Goal: Task Accomplishment & Management: Manage account settings

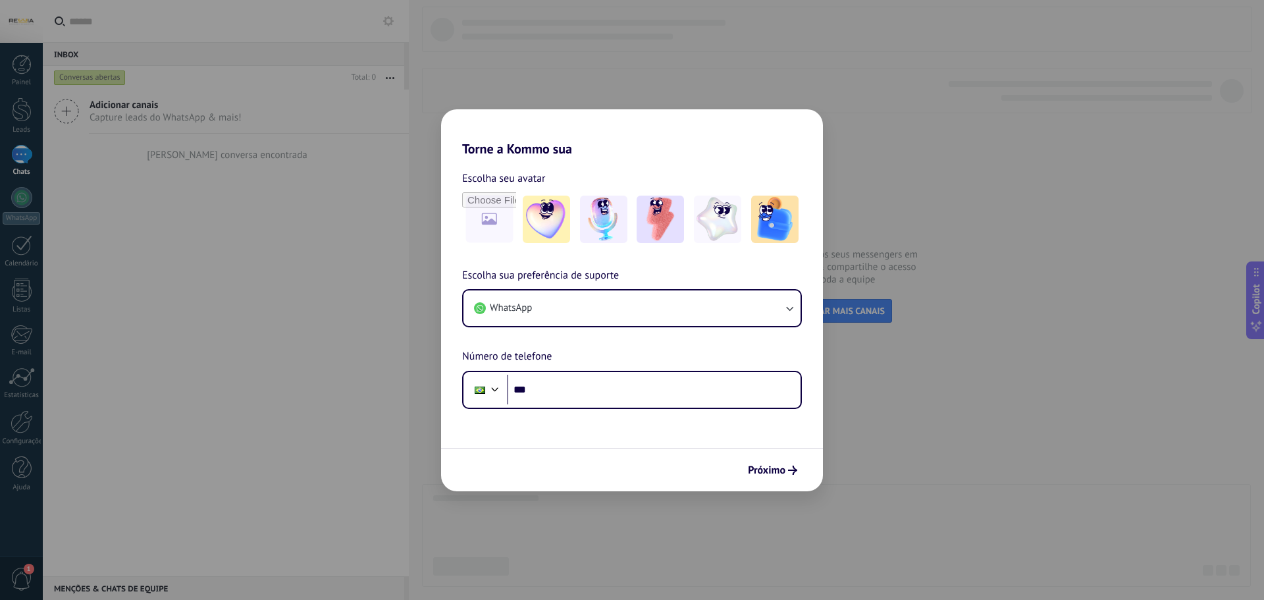
click at [16, 18] on div at bounding box center [21, 21] width 43 height 43
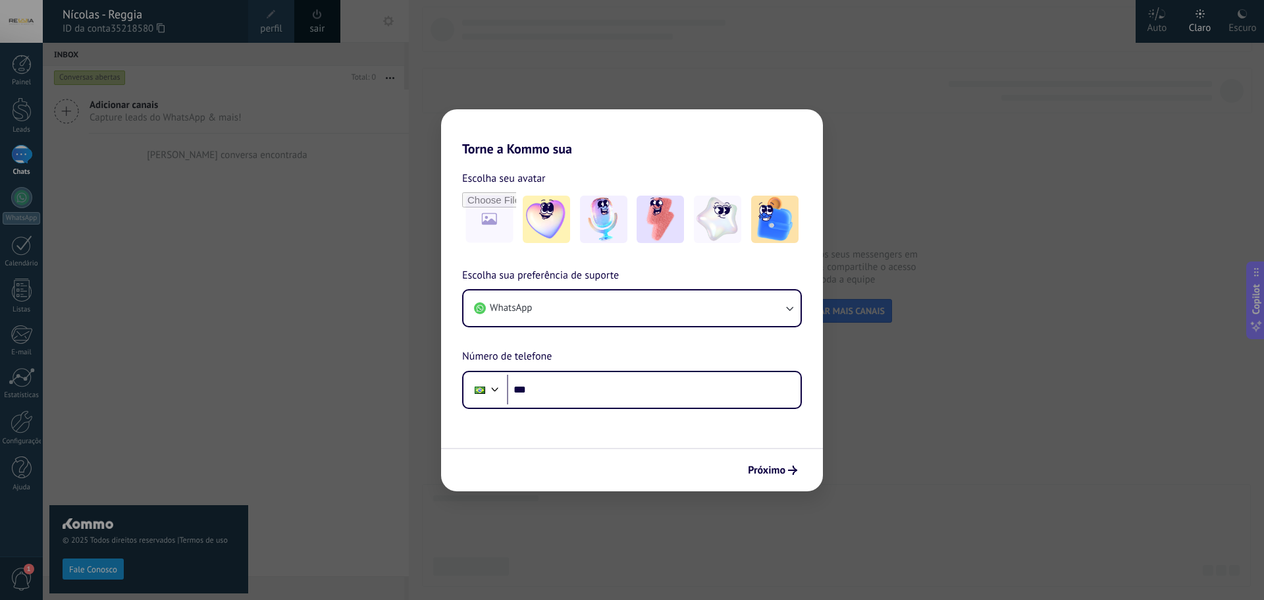
click at [135, 20] on div "Nícolas - Reggia" at bounding box center [149, 14] width 172 height 14
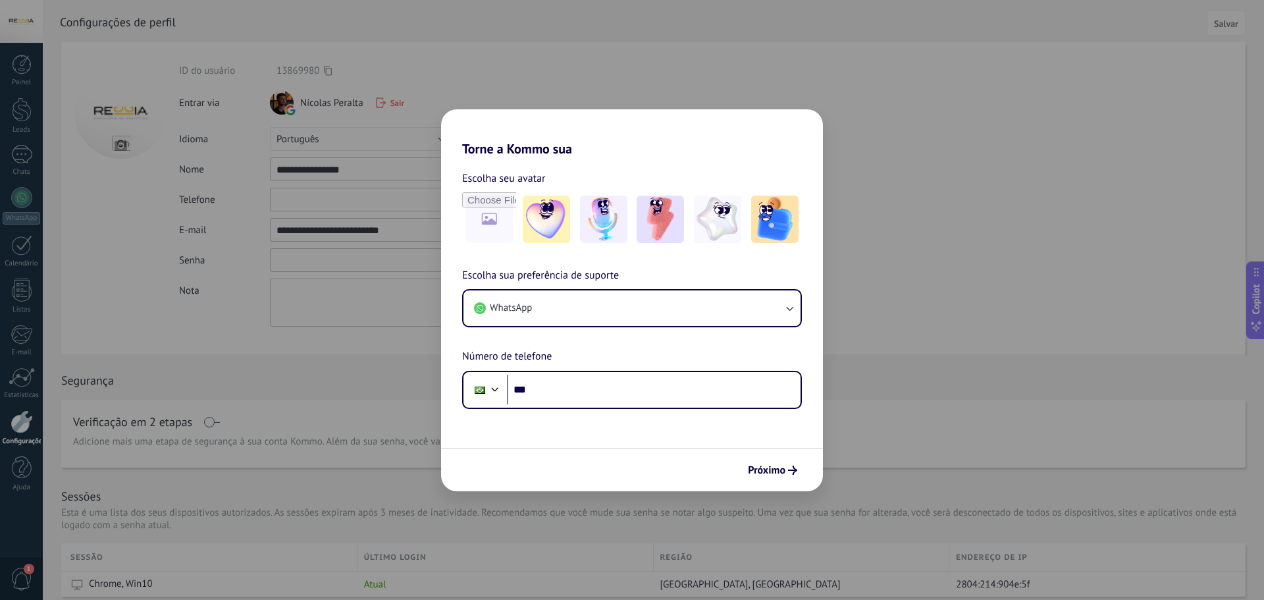
click at [306, 267] on input "textbox" at bounding box center [361, 260] width 182 height 24
click at [292, 264] on input "textbox" at bounding box center [361, 260] width 182 height 24
click at [298, 303] on textarea at bounding box center [361, 302] width 182 height 48
click at [222, 269] on div "Senha" at bounding box center [387, 260] width 416 height 24
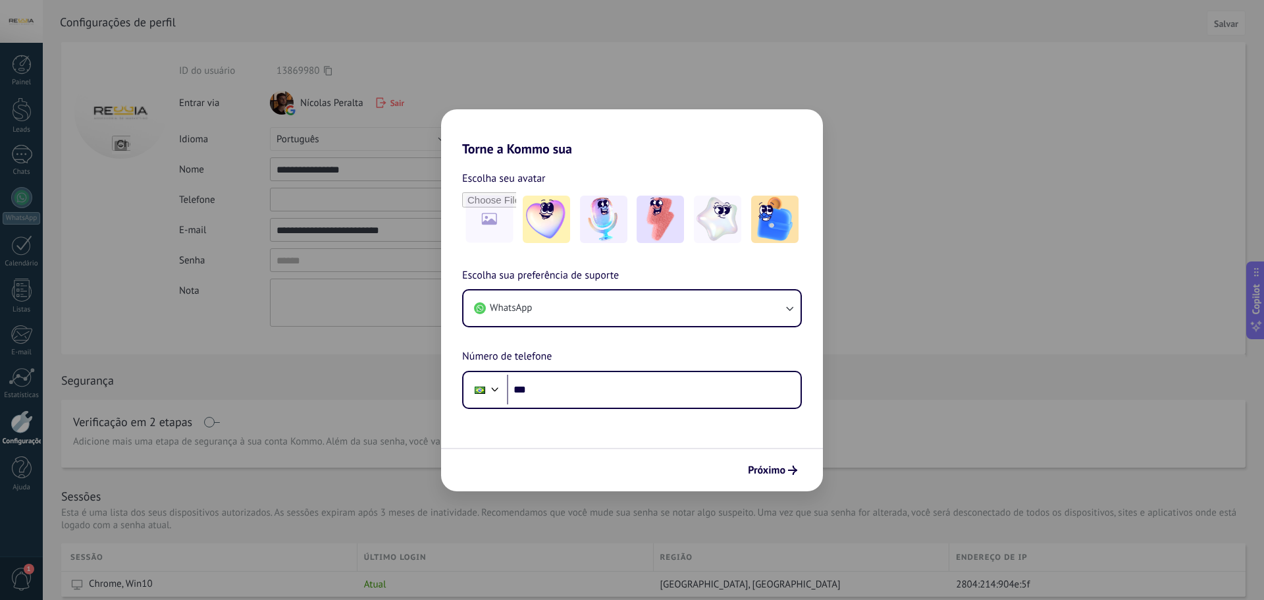
click at [392, 101] on span "Sair" at bounding box center [397, 102] width 14 height 11
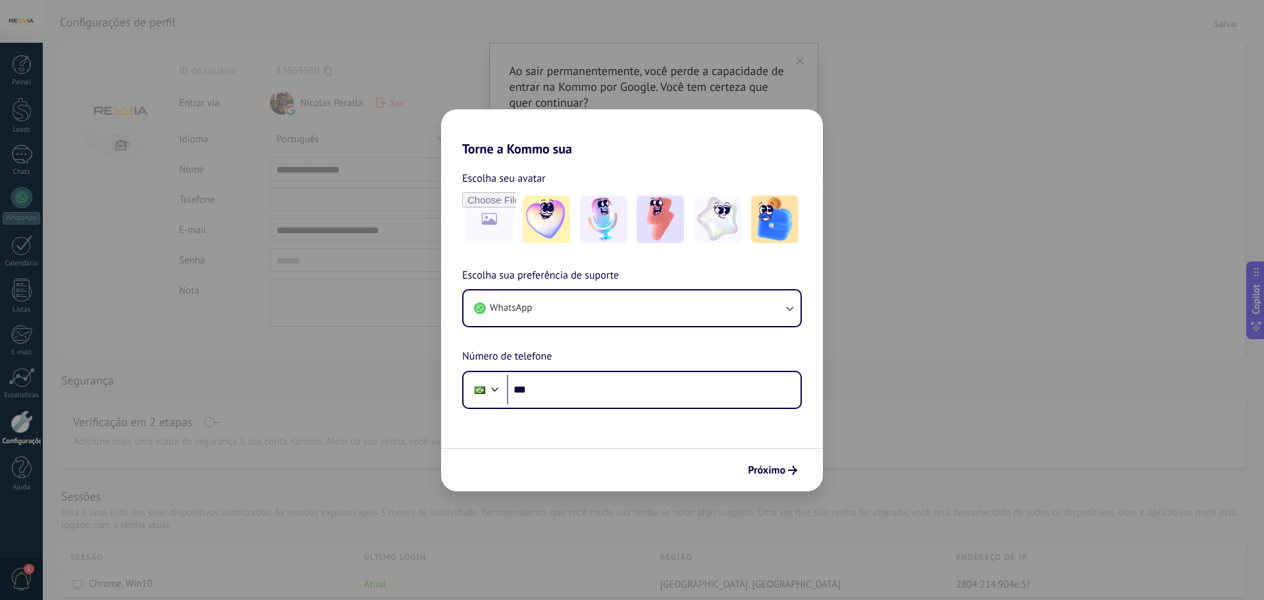
click at [392, 103] on span "Sair" at bounding box center [397, 102] width 14 height 11
click at [389, 104] on div "Sair" at bounding box center [390, 102] width 28 height 11
drag, startPoint x: 389, startPoint y: 104, endPoint x: 32, endPoint y: 154, distance: 360.2
click at [32, 154] on body ".abccls-1,.abccls-2{fill-rule:evenodd}.abccls-2{fill:#fff} .abfcls-1{fill:none}…" at bounding box center [632, 300] width 1264 height 600
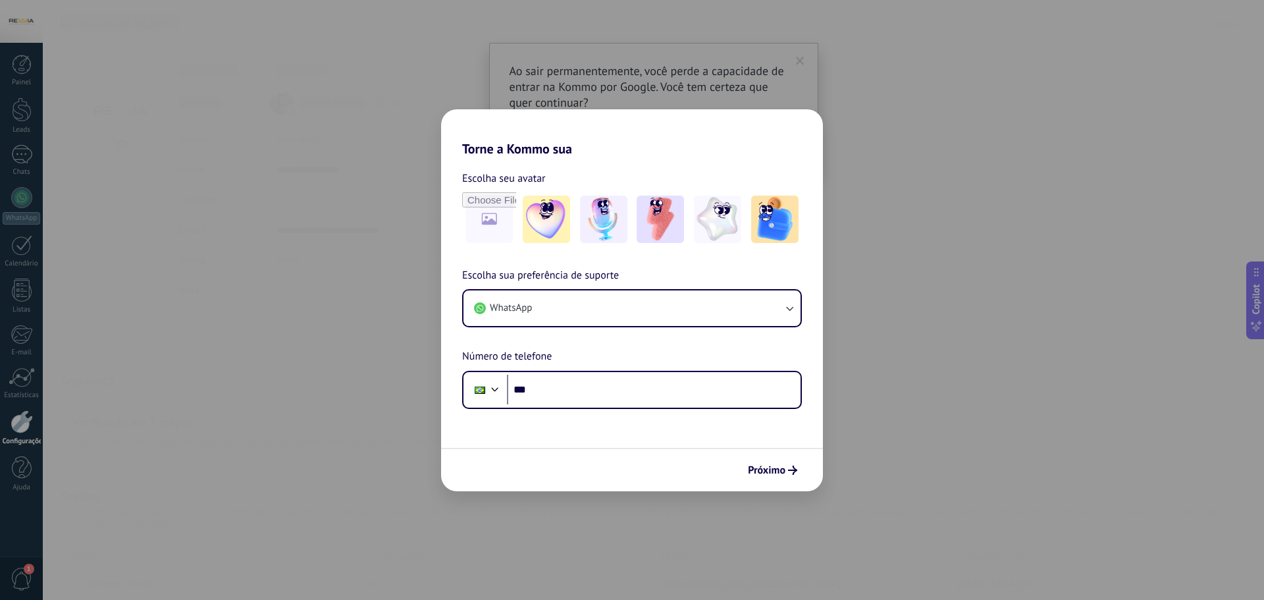
click at [165, 210] on div at bounding box center [120, 198] width 118 height 312
click at [397, 96] on div "Nícolas Peralta Sair" at bounding box center [361, 103] width 182 height 24
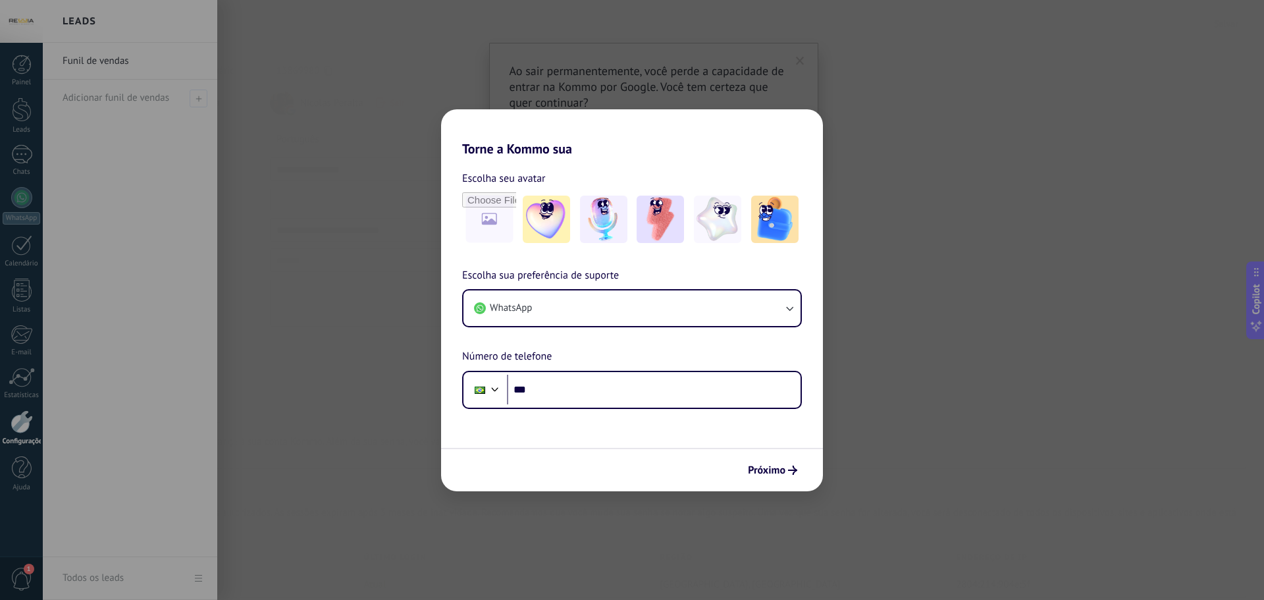
click at [389, 107] on div at bounding box center [675, 300] width 1264 height 600
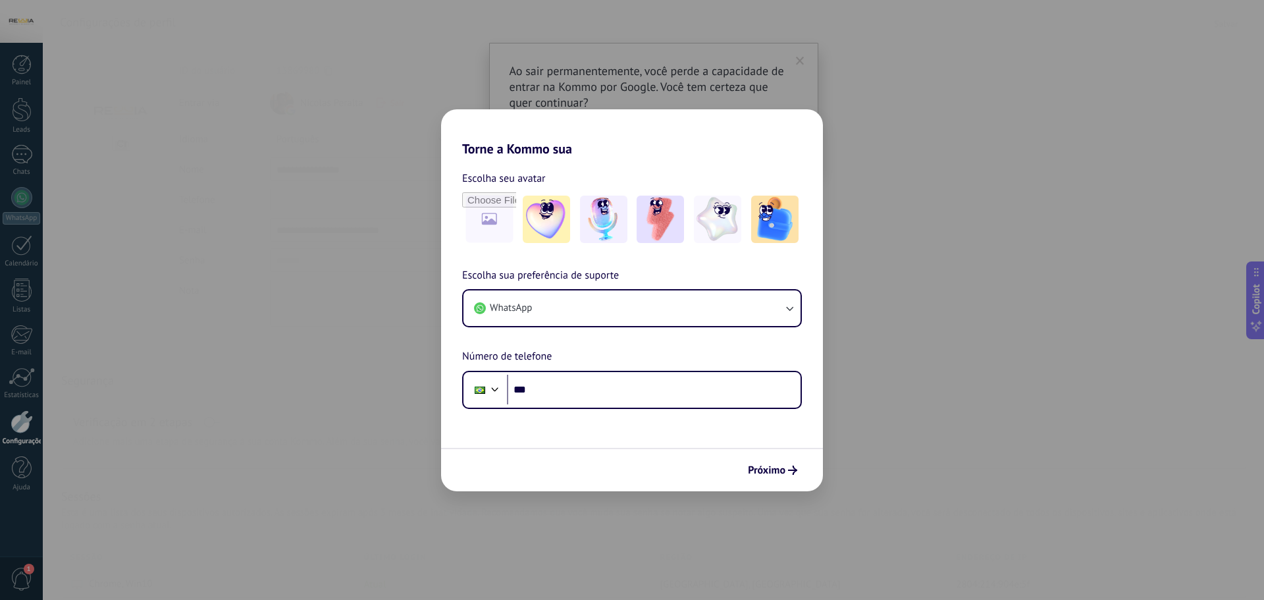
click at [378, 100] on icon at bounding box center [381, 102] width 11 height 11
click at [407, 125] on div "**********" at bounding box center [387, 195] width 416 height 262
click at [393, 101] on span "Sair" at bounding box center [397, 102] width 14 height 11
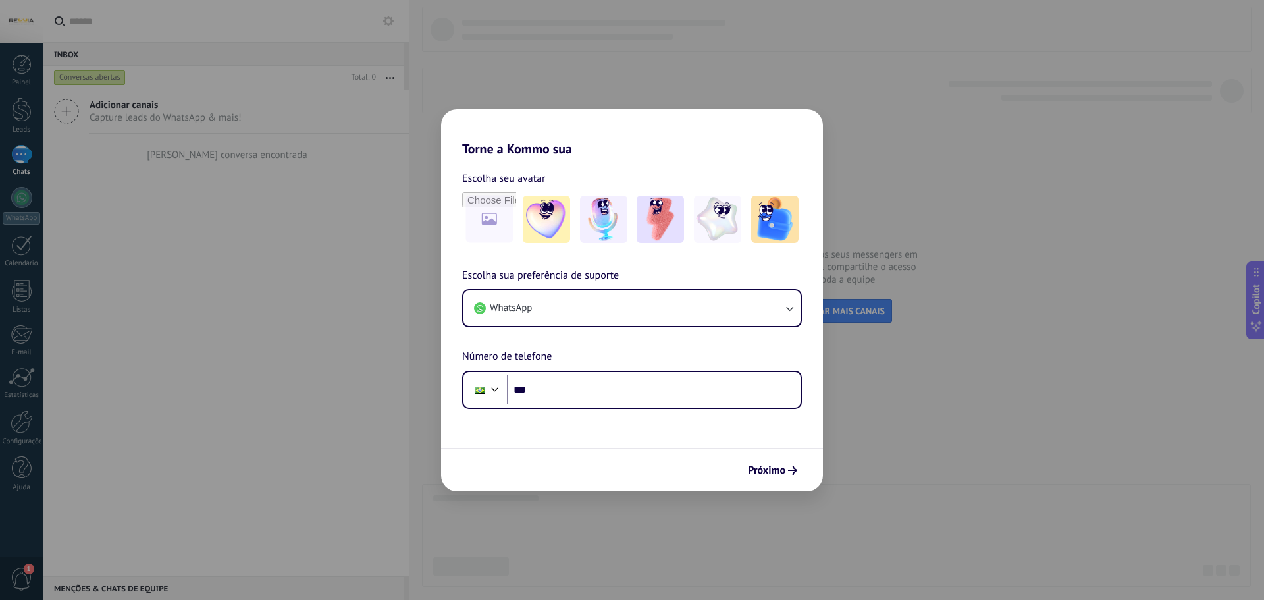
click at [23, 36] on div at bounding box center [21, 21] width 43 height 43
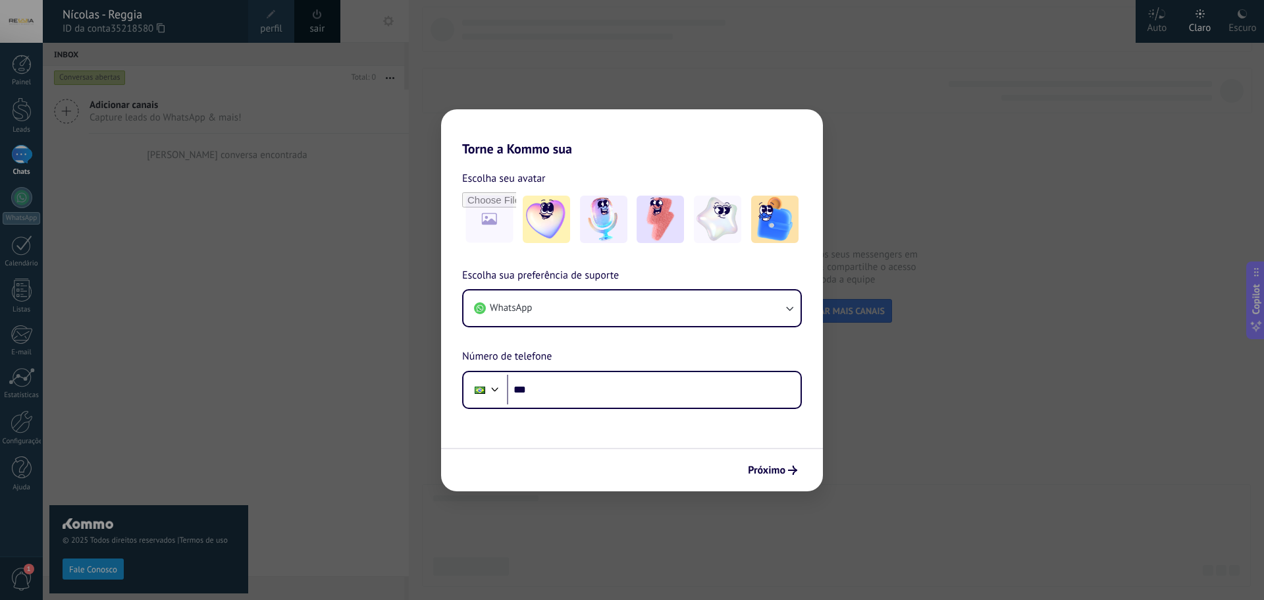
click at [261, 15] on link "perfil" at bounding box center [271, 21] width 46 height 43
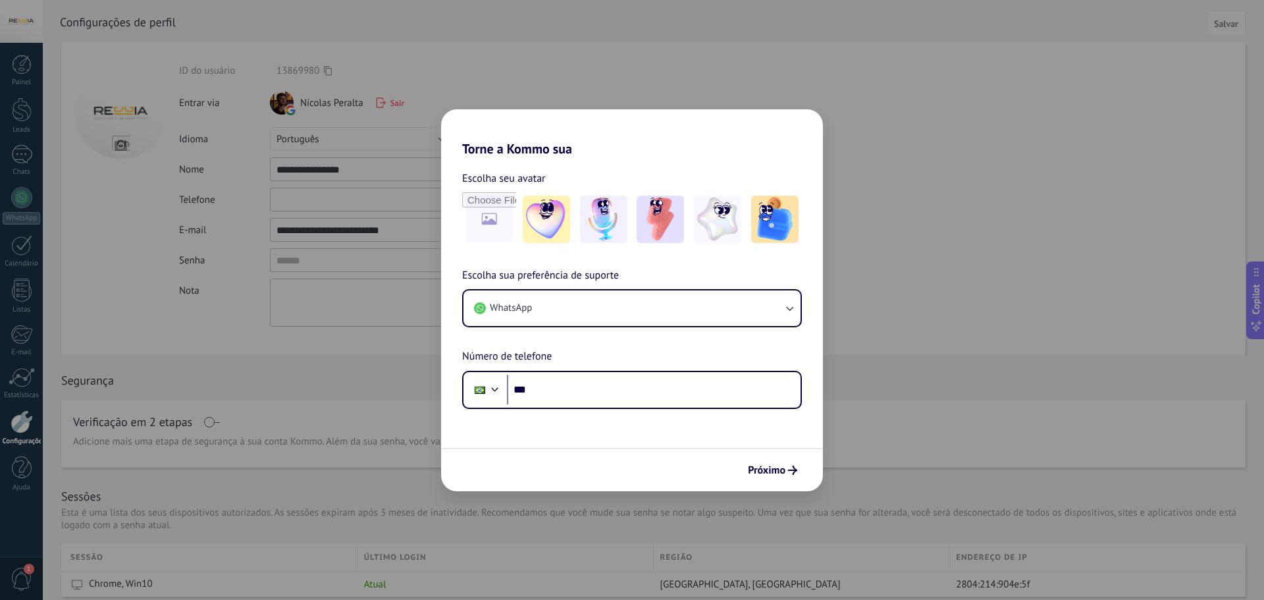
click at [387, 103] on div "Sair" at bounding box center [390, 102] width 28 height 11
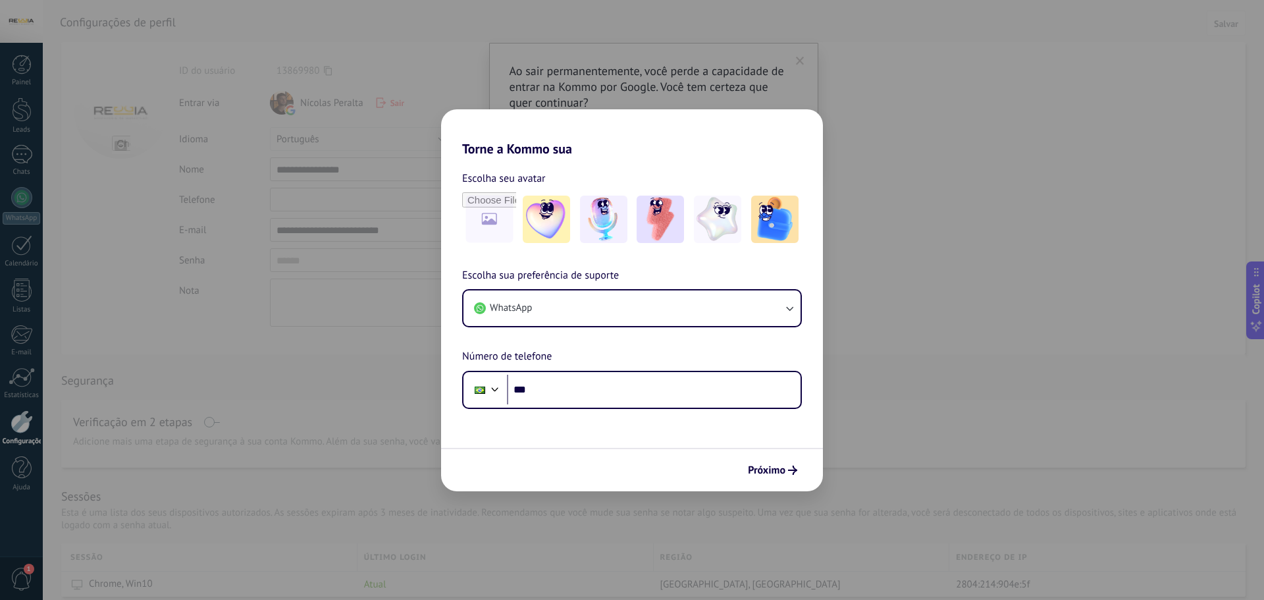
click at [339, 107] on span "Nícolas Peralta" at bounding box center [331, 103] width 63 height 13
click at [295, 257] on input "textbox" at bounding box center [361, 260] width 182 height 24
type input "*"
type input "**********"
click at [320, 304] on div "**********" at bounding box center [641, 210] width 924 height 292
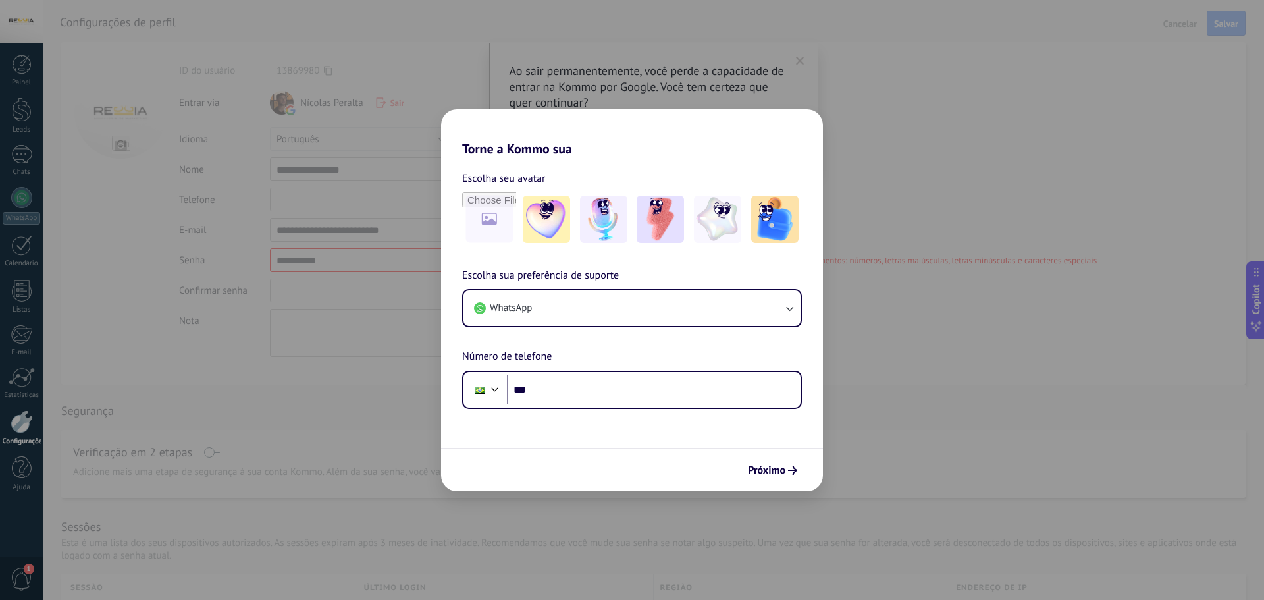
click at [337, 292] on input "textbox" at bounding box center [361, 290] width 182 height 24
type input "**********"
click at [363, 261] on input "textbox" at bounding box center [361, 260] width 182 height 24
type input "**********"
click at [546, 286] on div "A senha não corresponde" at bounding box center [504, 290] width 105 height 11
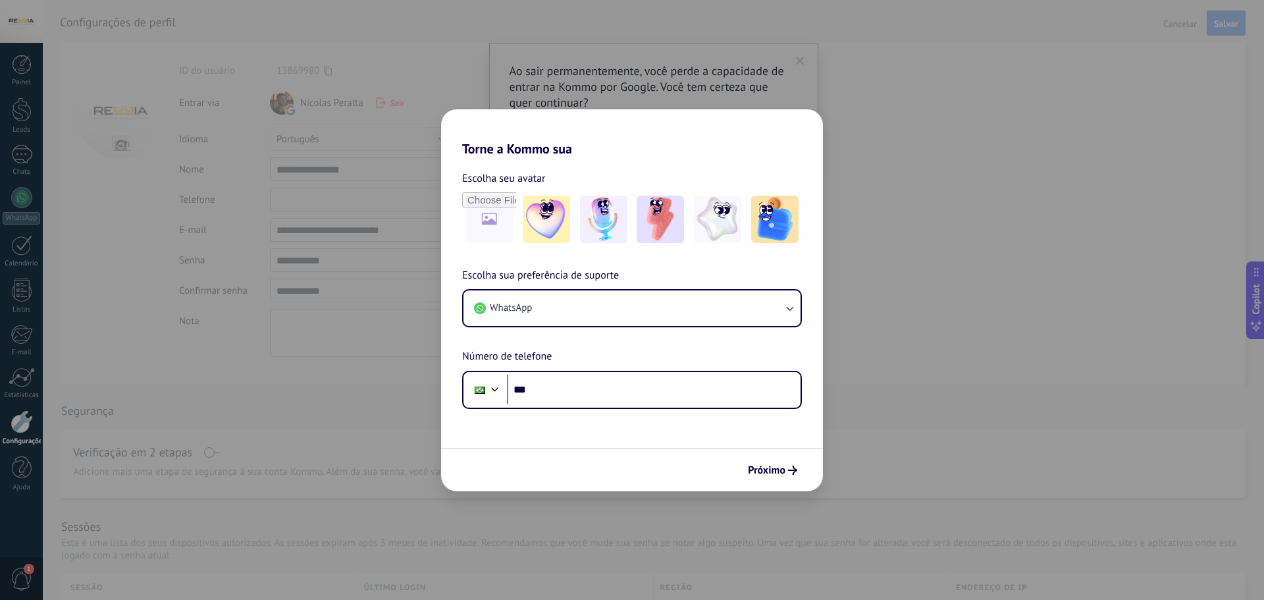
click at [286, 291] on input "textbox" at bounding box center [361, 290] width 182 height 24
click at [1236, 28] on span "Salvar" at bounding box center [1226, 23] width 24 height 9
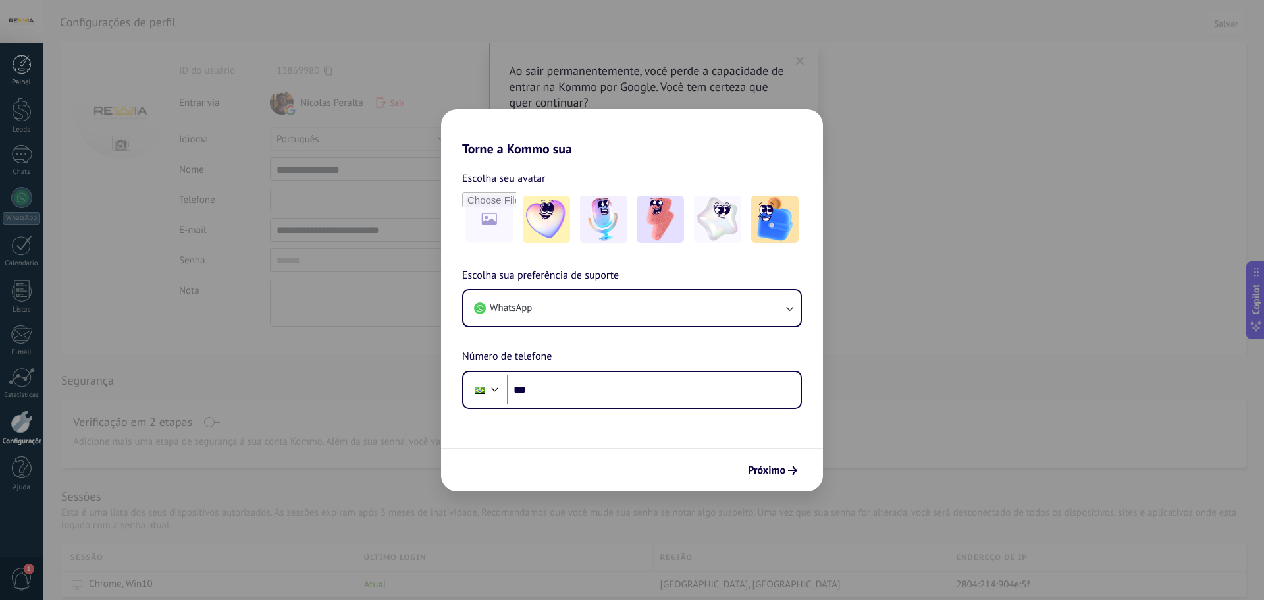
click at [18, 82] on div "Painel" at bounding box center [22, 82] width 38 height 9
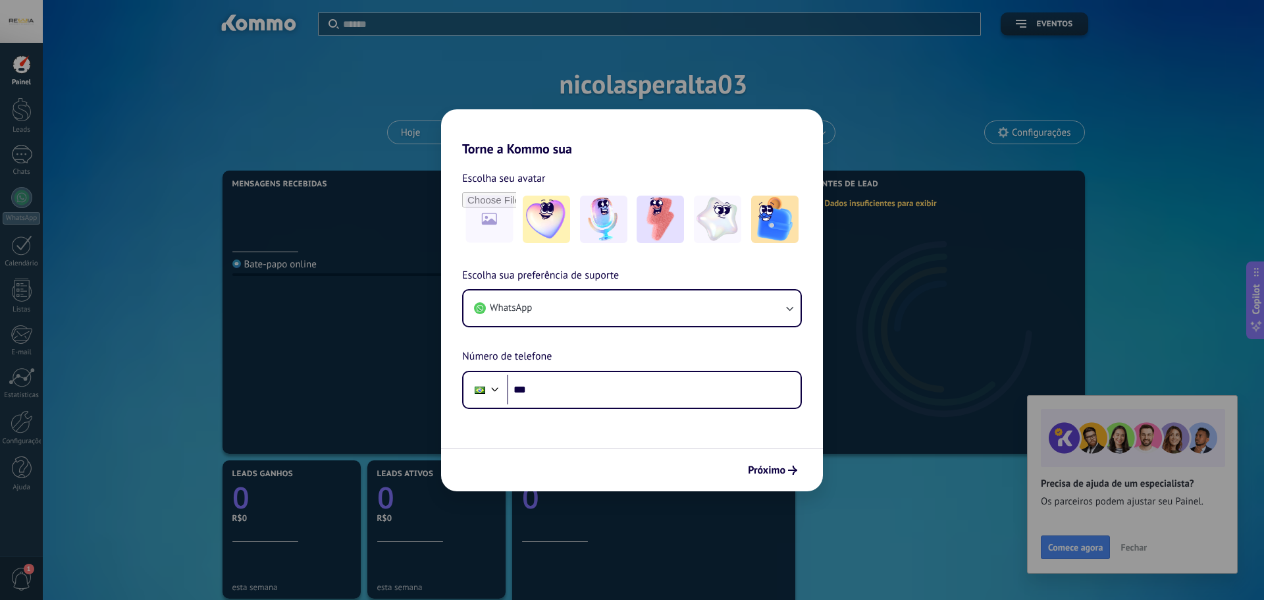
click at [1146, 553] on button "Fechar" at bounding box center [1133, 547] width 38 height 20
